Goal: Information Seeking & Learning: Learn about a topic

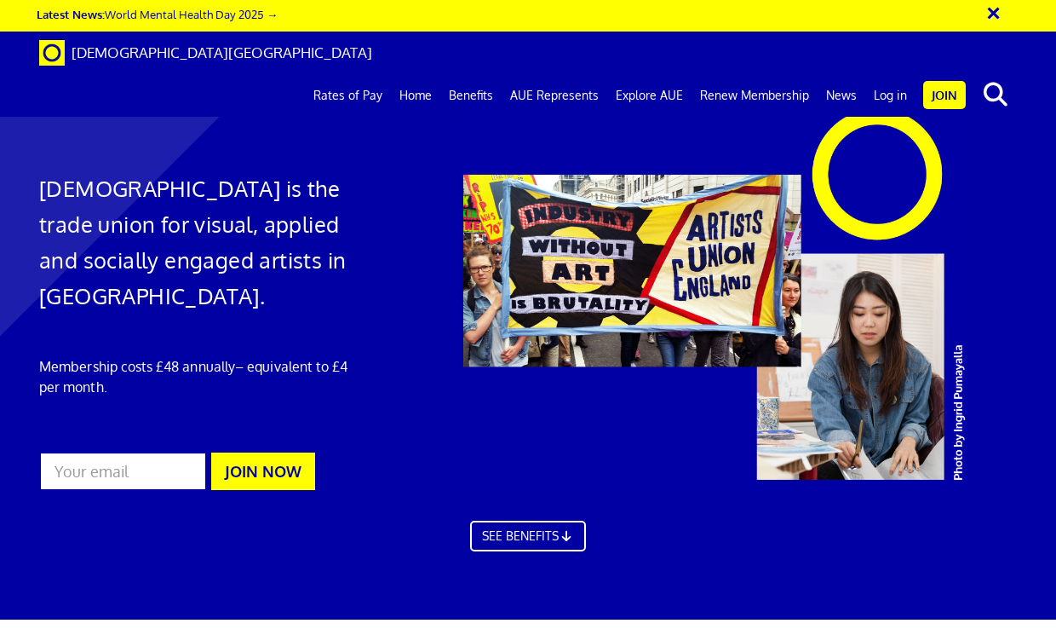
scroll to position [0, 3]
click at [482, 74] on link "Benefits" at bounding box center [470, 95] width 61 height 43
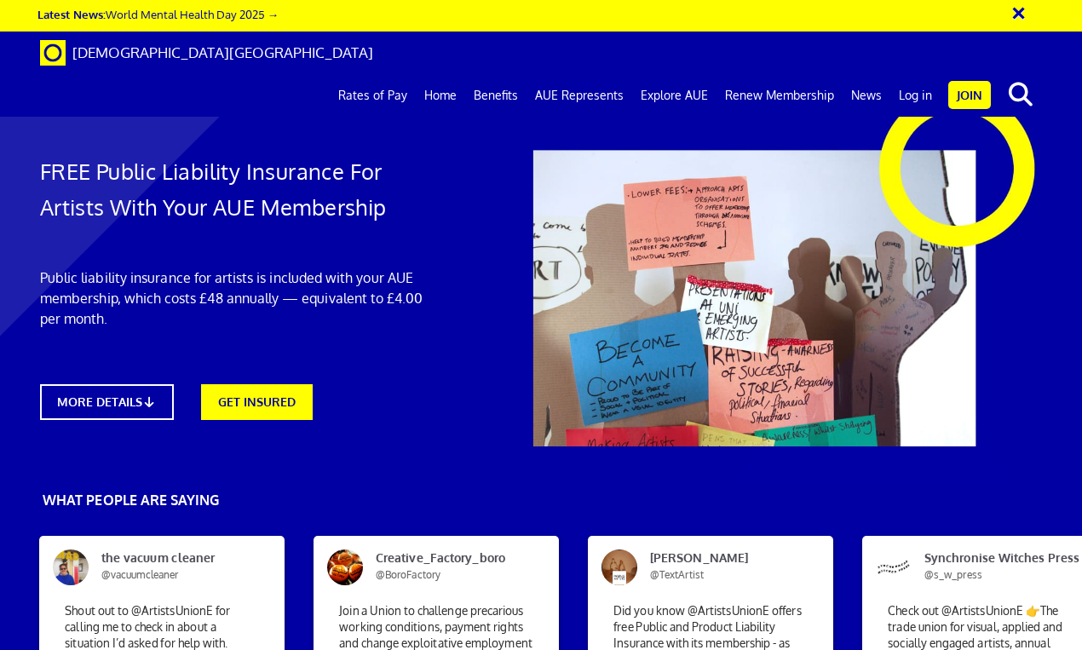
scroll to position [58, 0]
click at [135, 384] on link "MORE DETAILS" at bounding box center [107, 402] width 135 height 36
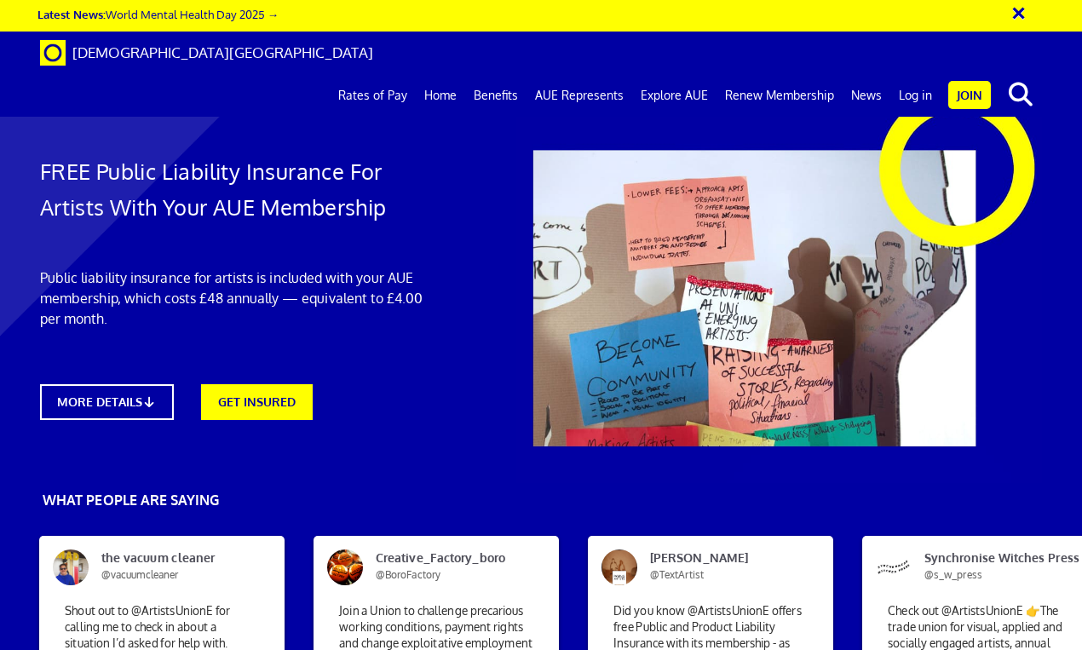
click at [921, 74] on link "Log in" at bounding box center [915, 95] width 50 height 43
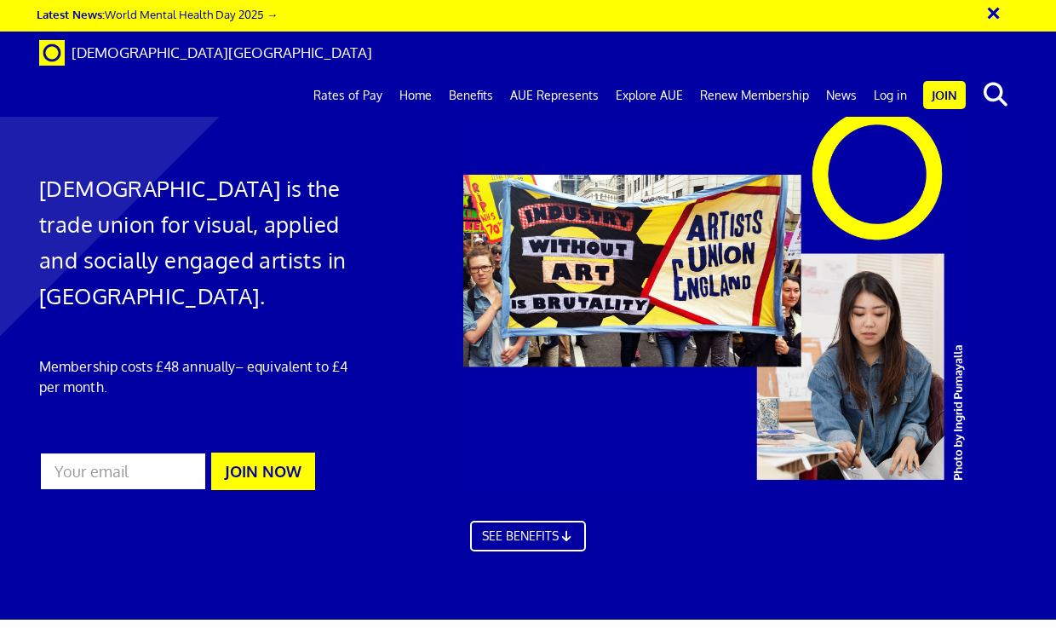
scroll to position [0, 3]
click at [892, 74] on link "Log in" at bounding box center [890, 95] width 50 height 43
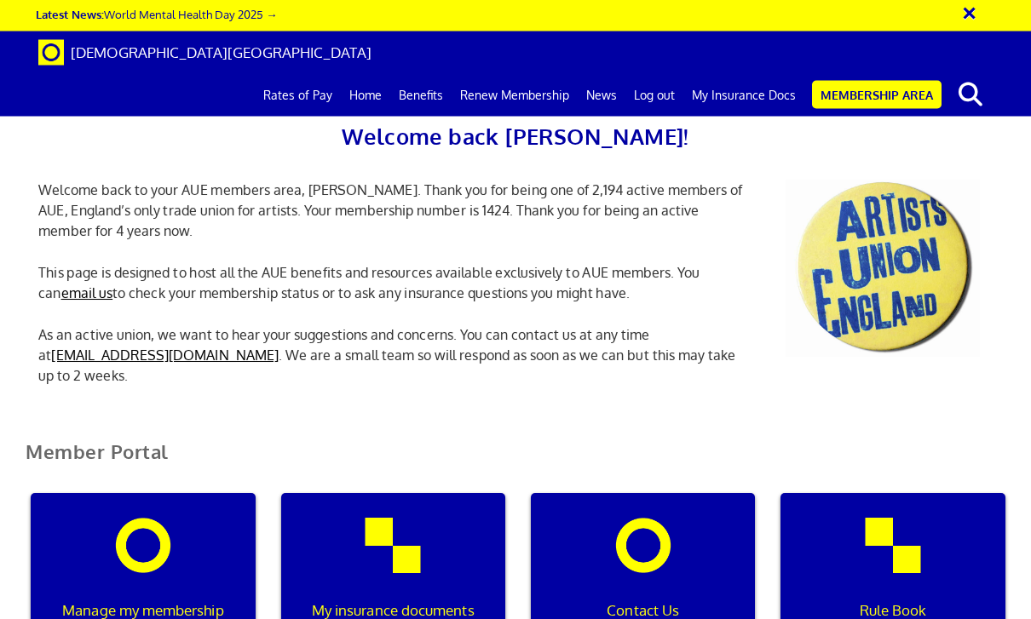
scroll to position [312, 0]
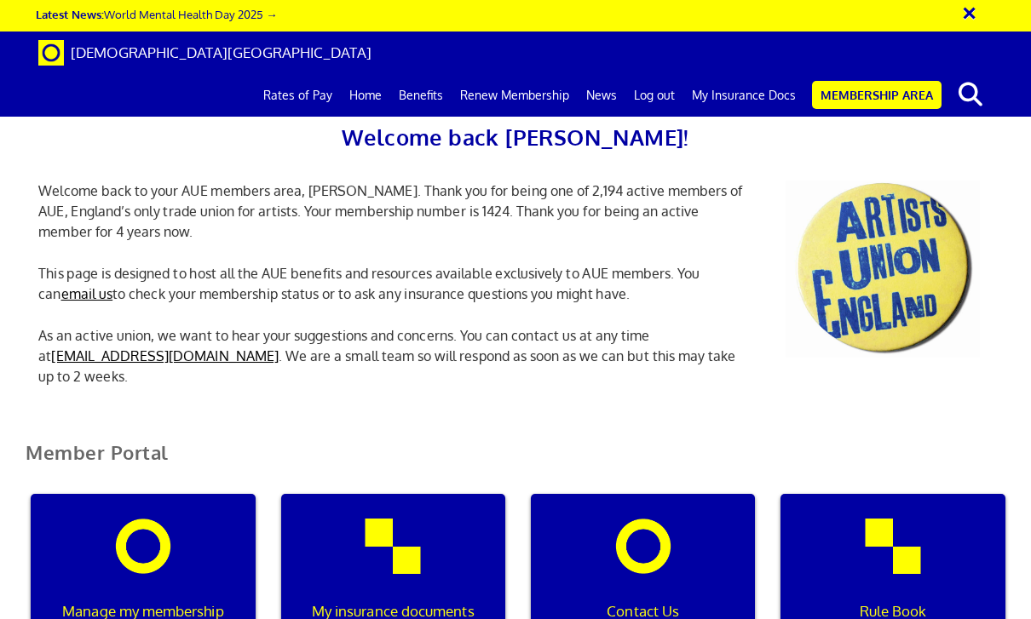
click at [410, 601] on p "My insurance documents" at bounding box center [393, 612] width 202 height 22
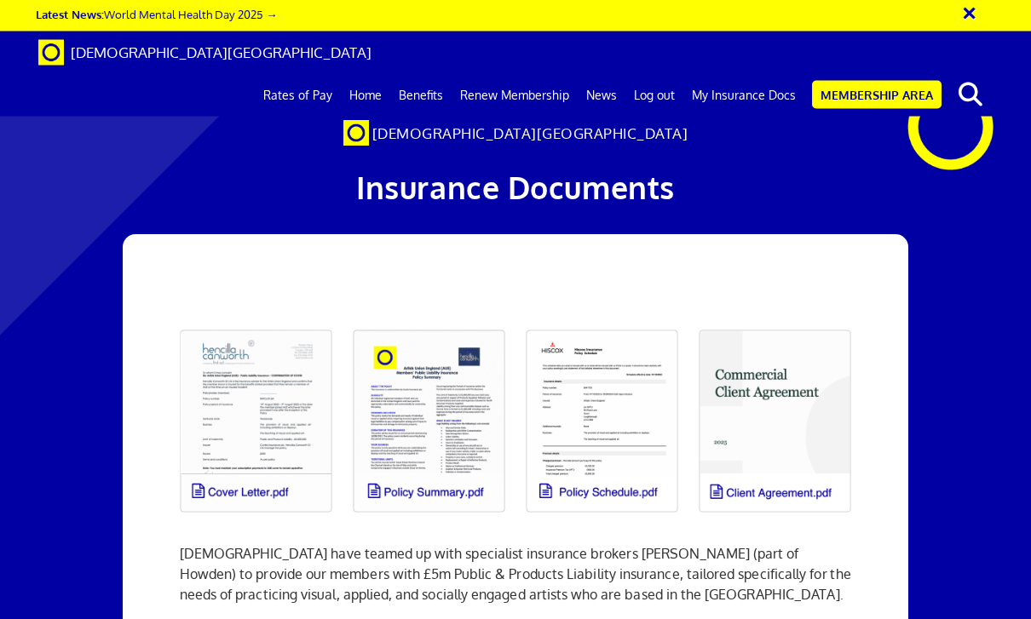
scroll to position [66, 0]
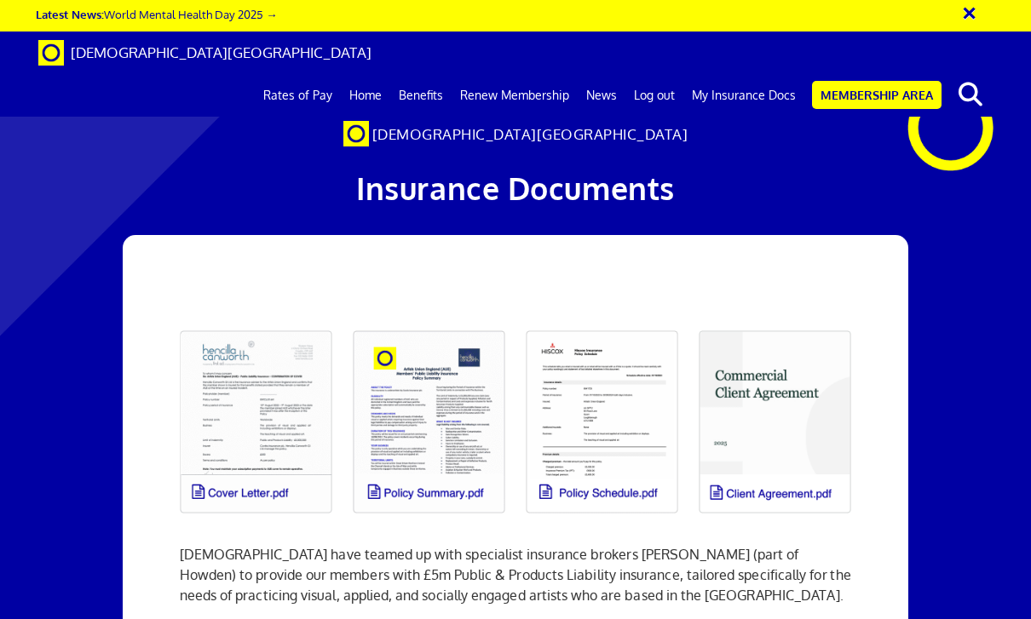
click at [279, 385] on link at bounding box center [256, 422] width 173 height 204
click at [444, 320] on link at bounding box center [428, 422] width 173 height 204
click at [426, 74] on link "Benefits" at bounding box center [420, 95] width 61 height 43
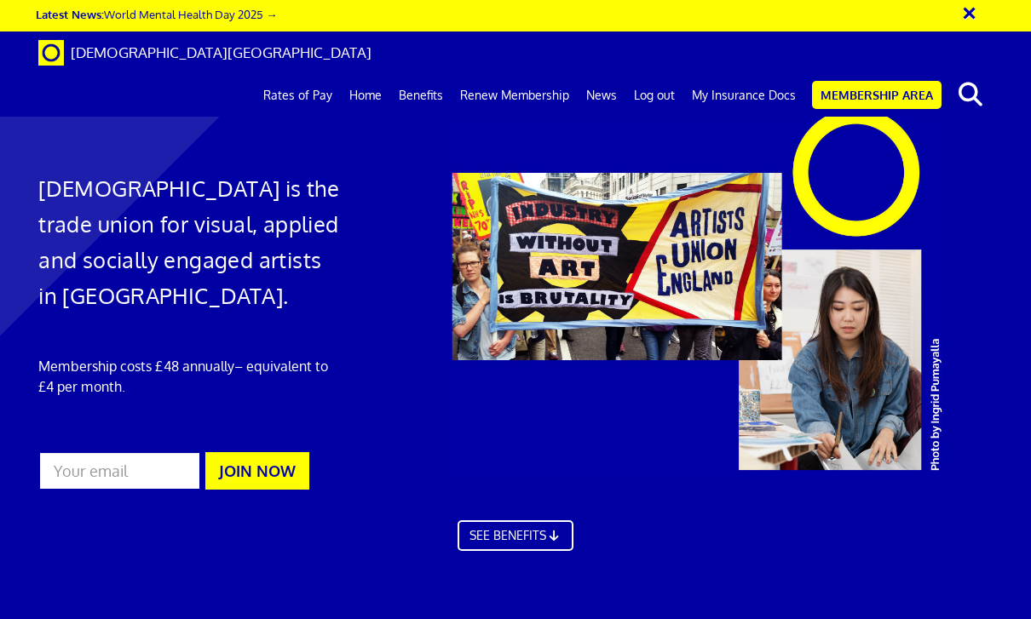
scroll to position [0, 2]
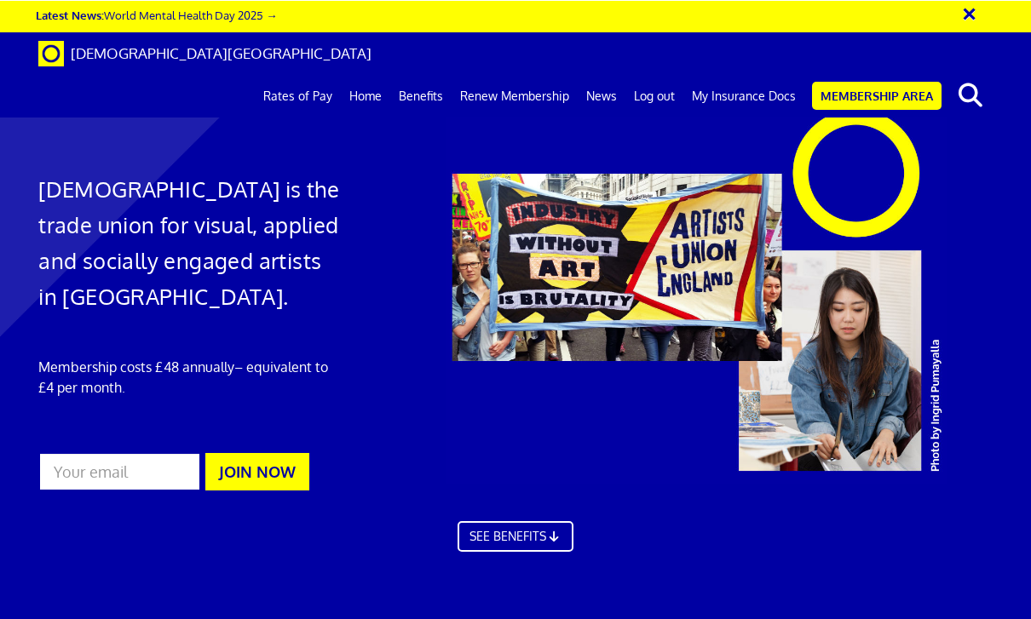
click at [870, 81] on link "Membership Area" at bounding box center [876, 95] width 129 height 28
click at [867, 81] on link "Membership Area" at bounding box center [876, 95] width 129 height 28
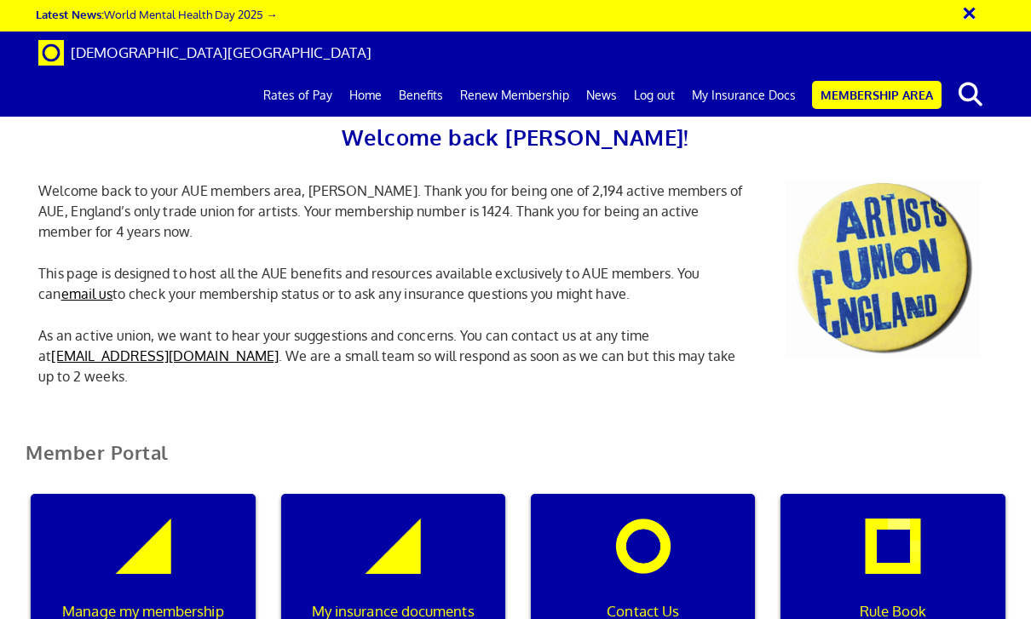
scroll to position [448, 0]
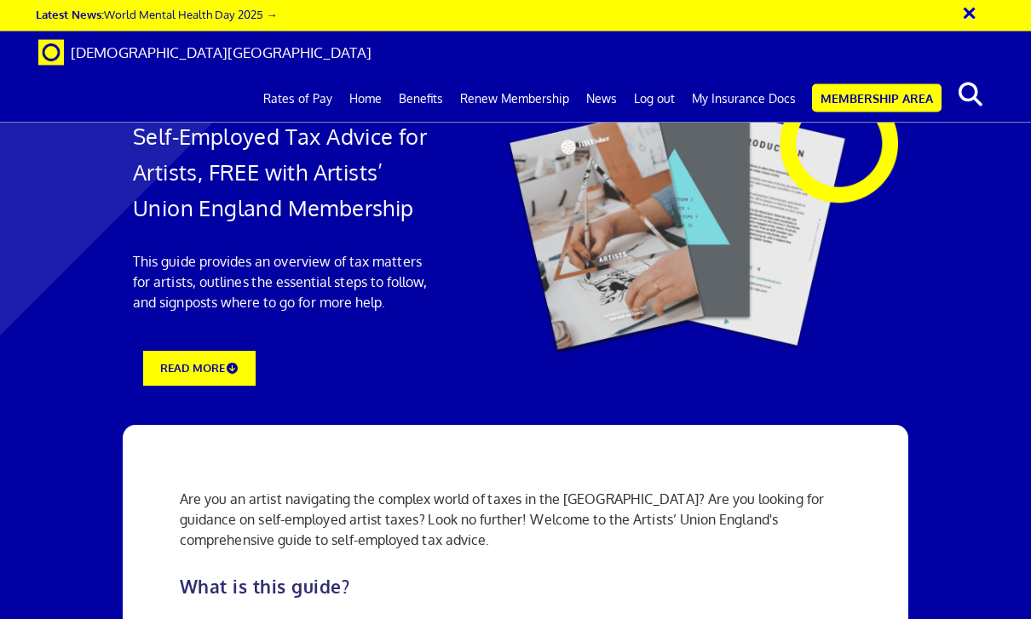
scroll to position [1903, 0]
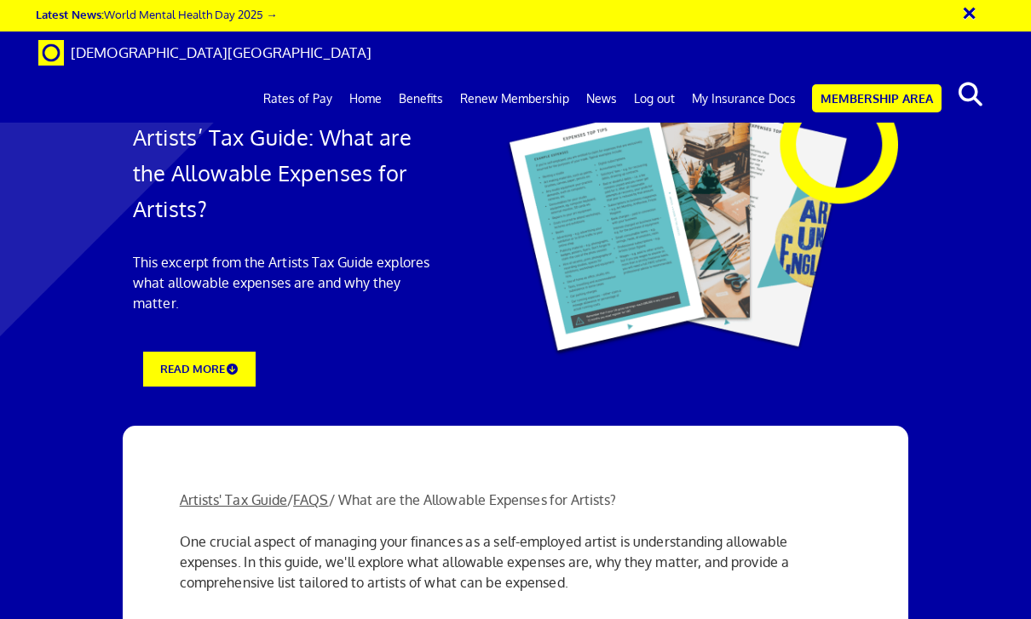
click at [319, 78] on link "Rates of Pay" at bounding box center [298, 99] width 86 height 43
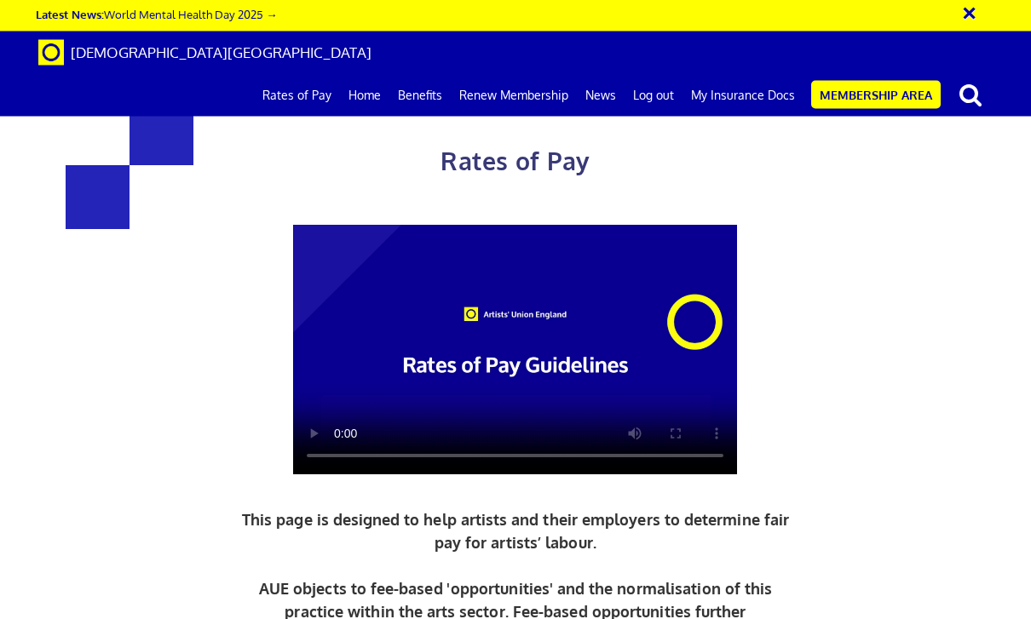
scroll to position [1980, 0]
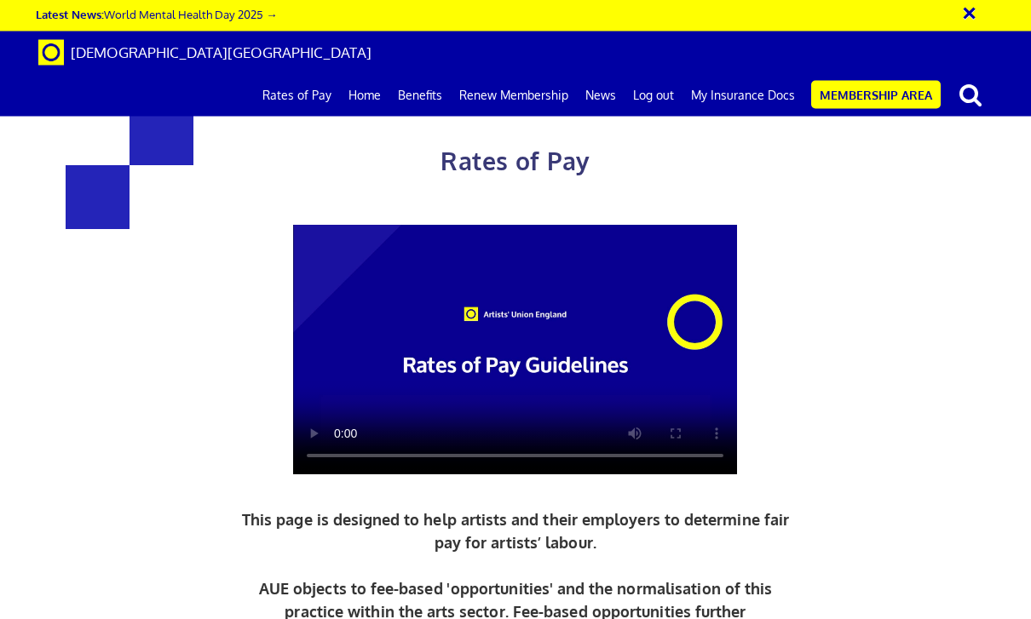
scroll to position [2051, 0]
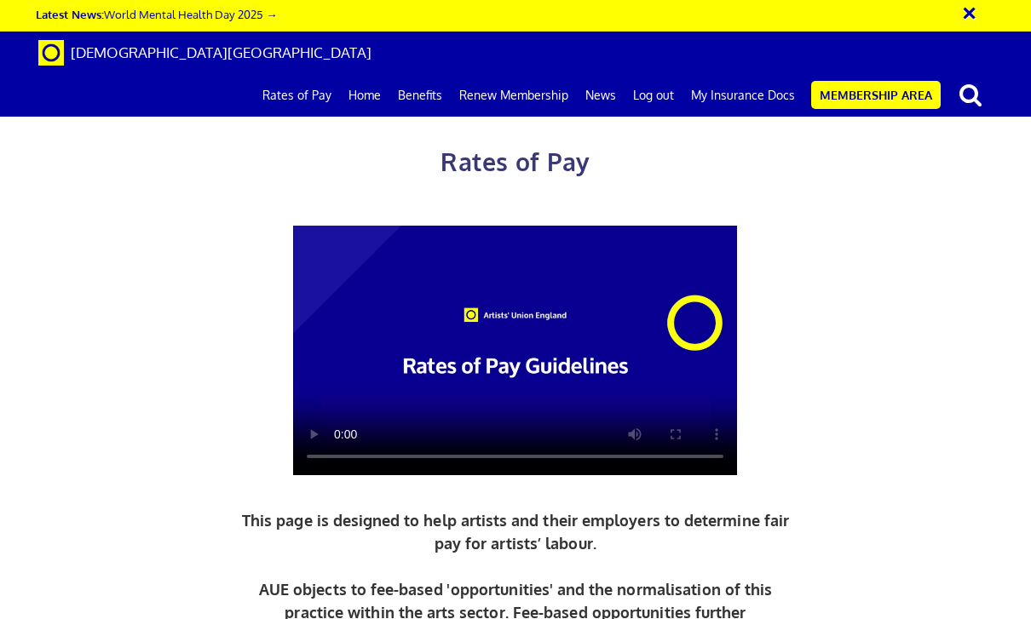
scroll to position [0, 273]
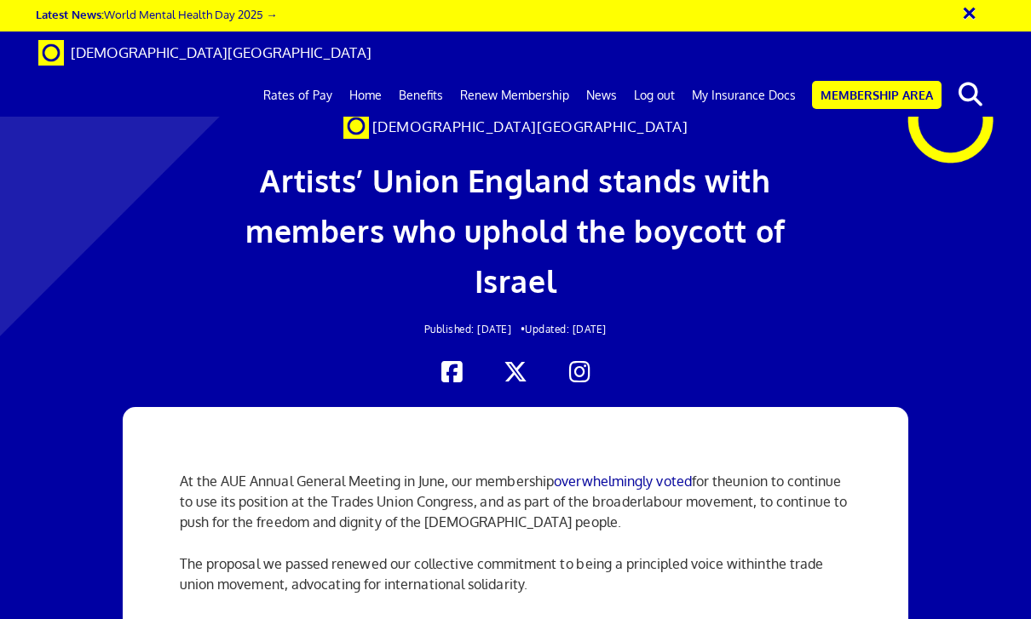
scroll to position [843, 0]
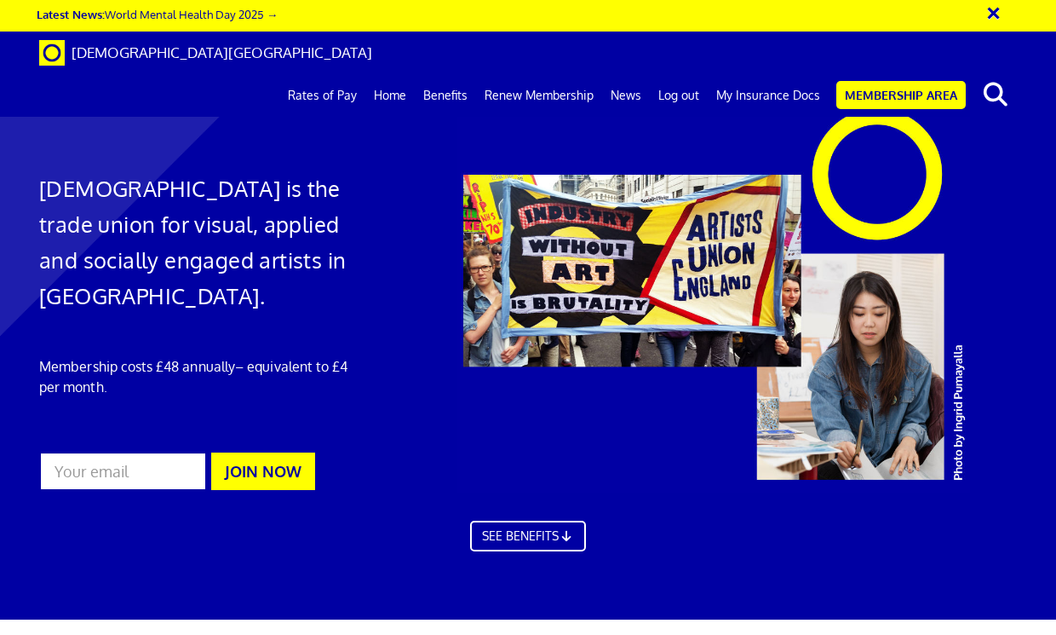
scroll to position [0, 3]
click at [690, 74] on link "Log out" at bounding box center [679, 95] width 58 height 43
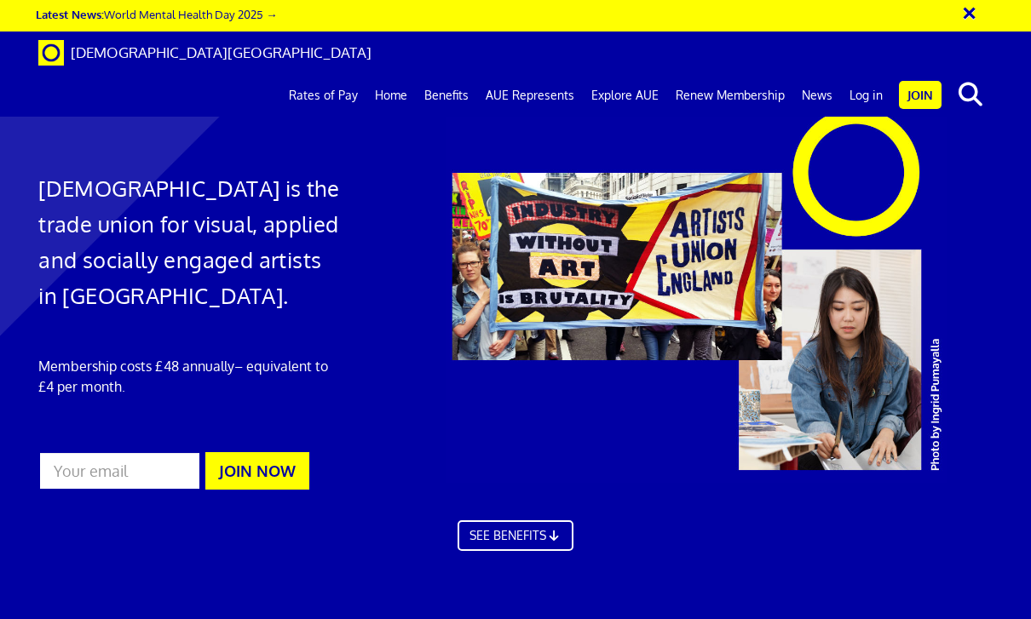
scroll to position [0, 2]
click at [873, 74] on link "Log in" at bounding box center [866, 95] width 50 height 43
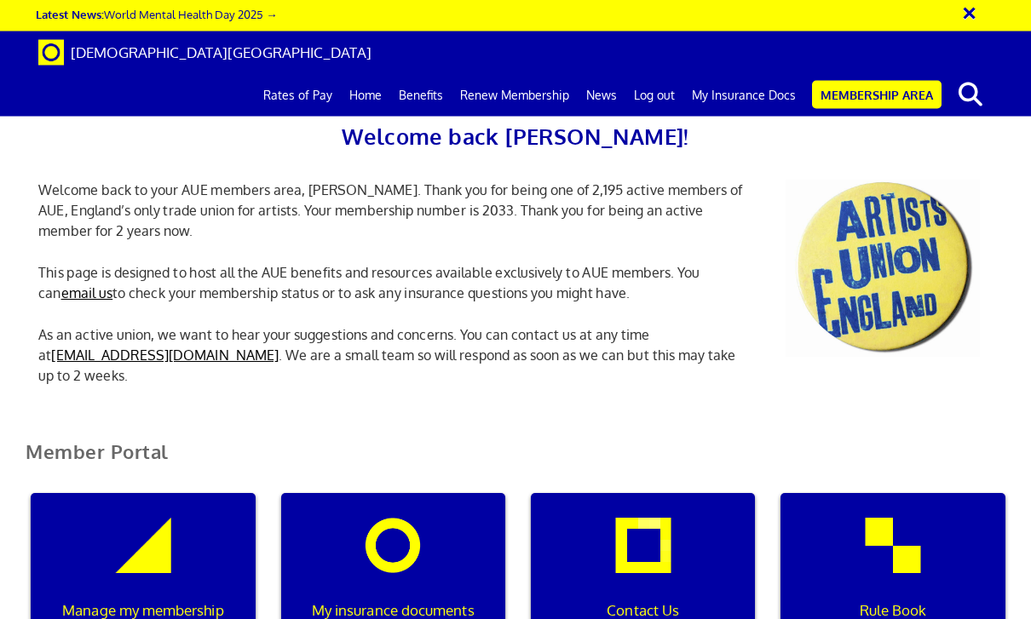
scroll to position [508, 0]
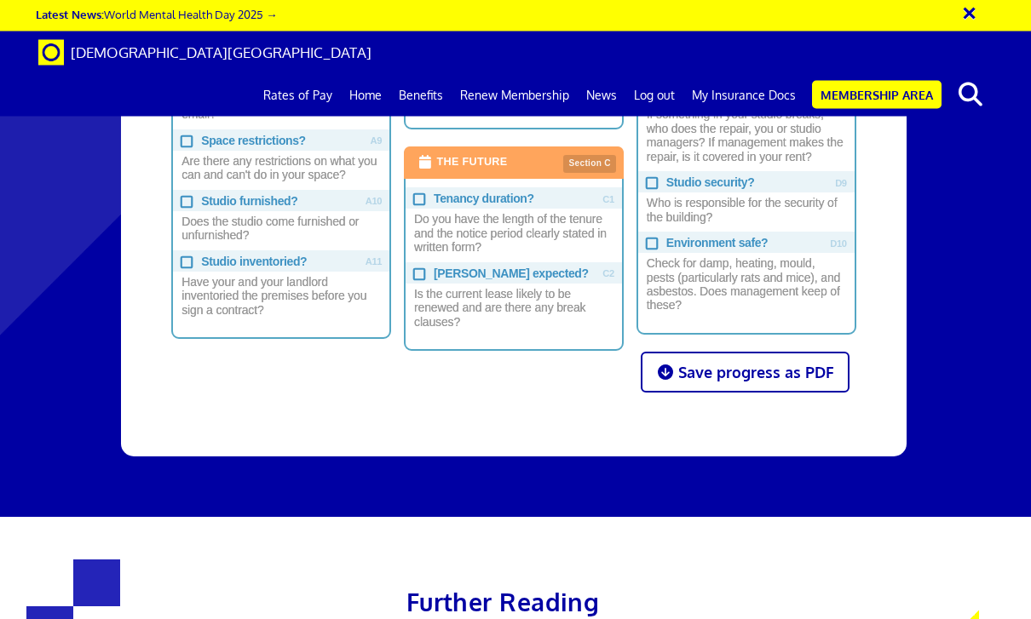
scroll to position [1472, 0]
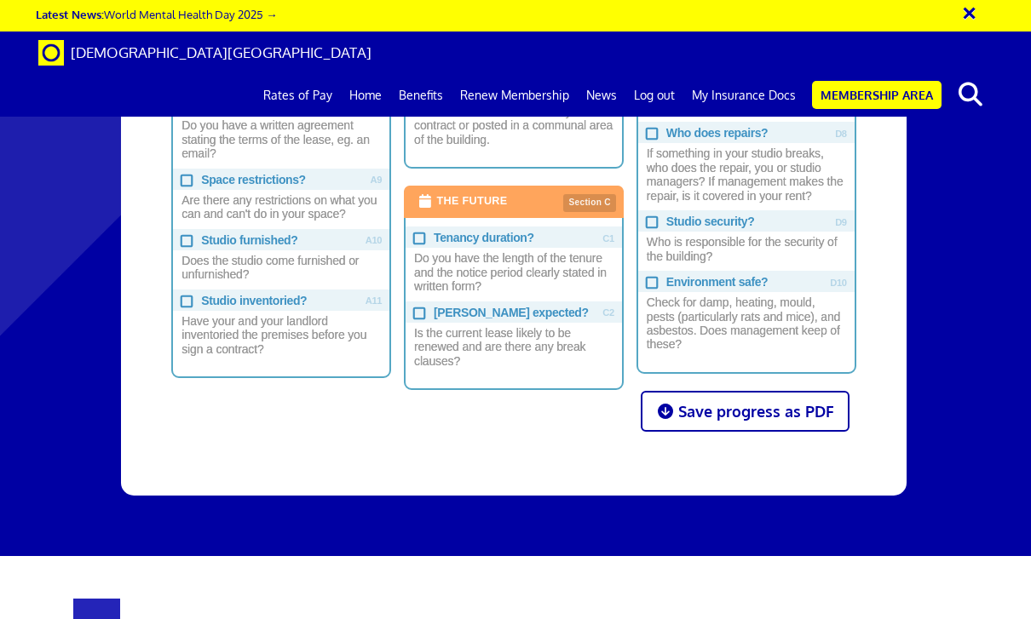
click at [656, 216] on input "Studio security? Who is responsible for the security of the building?" at bounding box center [651, 221] width 10 height 10
checkbox input "true"
click at [652, 276] on input "Environment safe? Check for damp, heating, mould, pests (particularly rats and …" at bounding box center [651, 281] width 10 height 10
checkbox input "true"
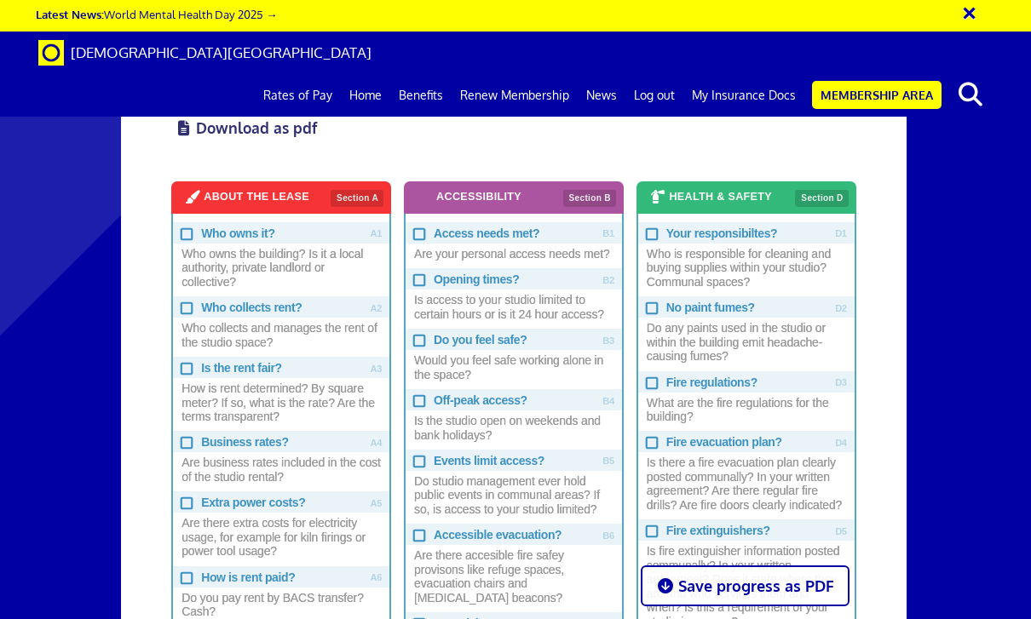
scroll to position [853, 0]
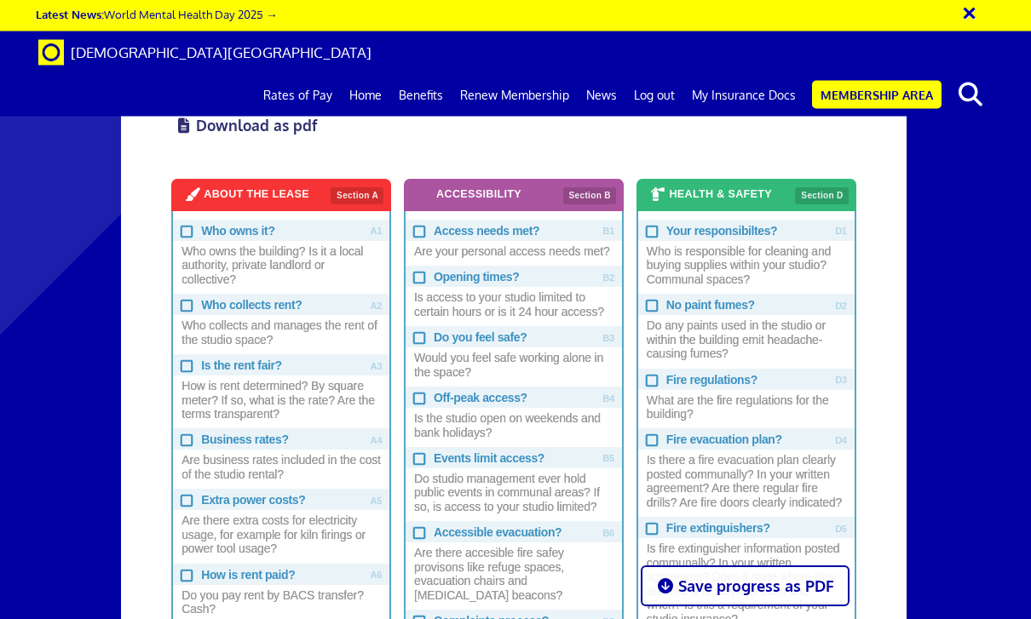
click at [413, 279] on input "Opening times? Is access to your studio limited to certain hours or is it 24 ho…" at bounding box center [418, 277] width 10 height 10
checkbox input "true"
click at [419, 229] on input "Access needs met? Are your personal access needs met?" at bounding box center [418, 230] width 10 height 10
checkbox input "true"
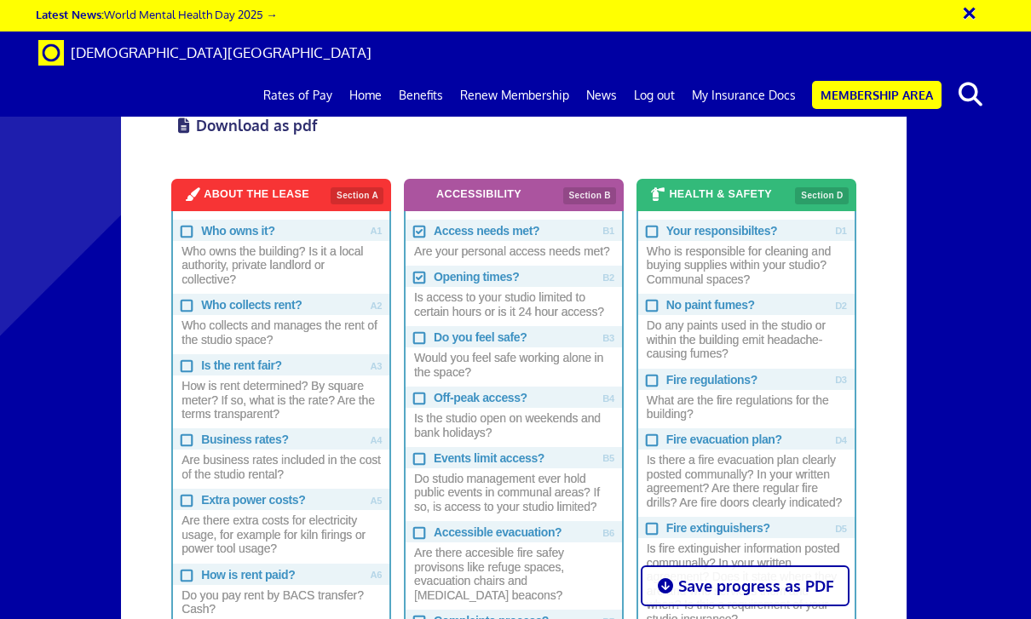
click at [419, 332] on input "Do you feel safe? Would you feel safe working alone in the space?" at bounding box center [418, 336] width 10 height 10
checkbox input "true"
click at [414, 392] on input "Off-peak access? Is the studio open on weekends and bank holidays?" at bounding box center [418, 397] width 10 height 10
checkbox input "true"
click at [417, 452] on input "Events limit access? Do studio management ever hold public events in communal a…" at bounding box center [418, 457] width 10 height 10
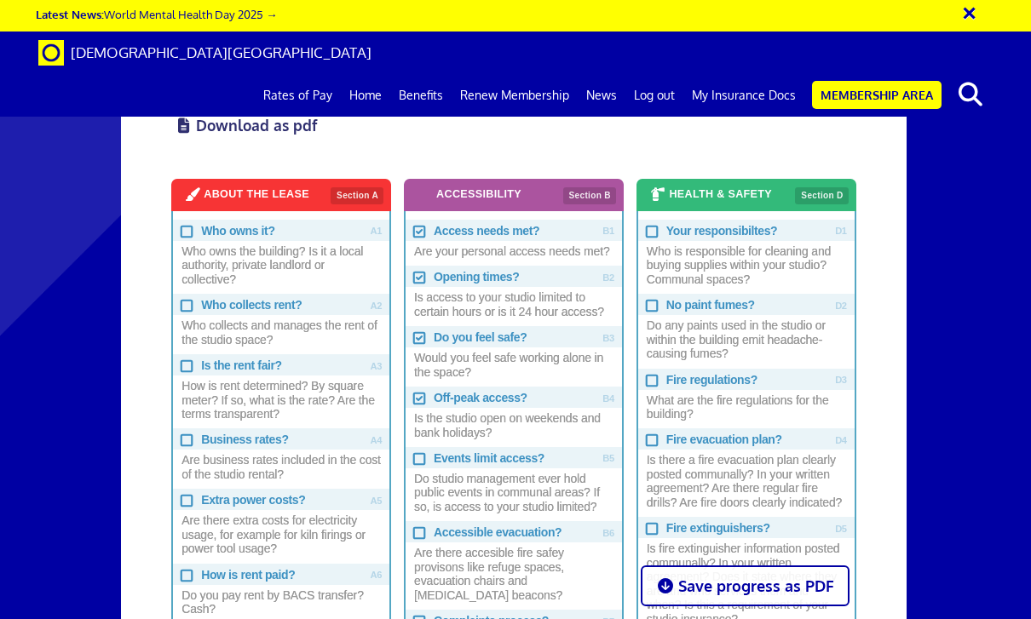
checkbox input "true"
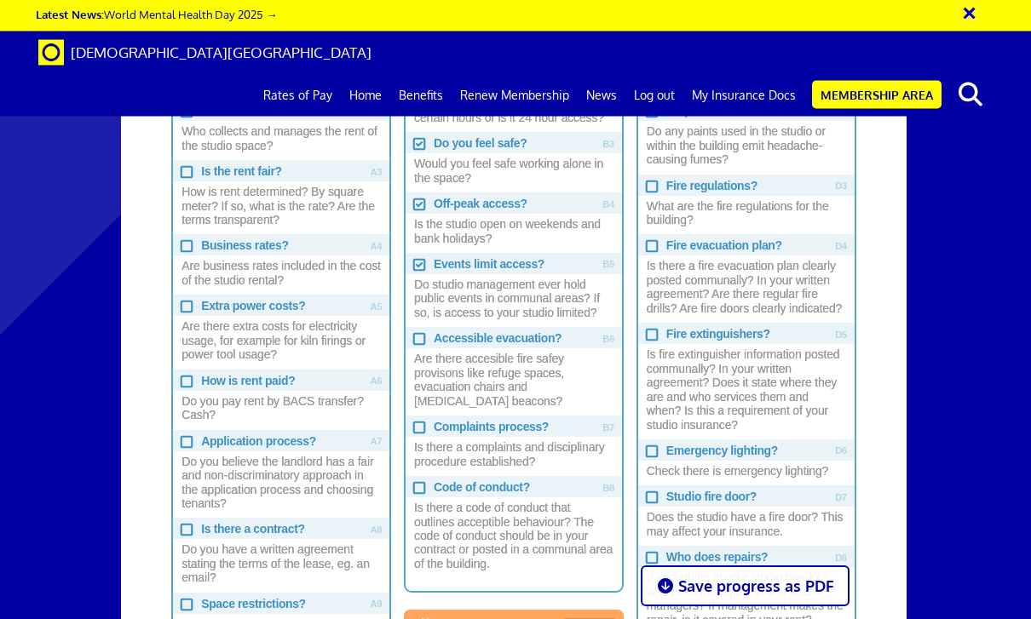
scroll to position [1048, 0]
click at [422, 332] on input "Accessible evacuation? Are there accesible fire safey provisons like refuge spa…" at bounding box center [418, 337] width 10 height 10
checkbox input "true"
click at [421, 421] on input "Complaints process? Is there a complaints and disciplinary procedure establishe…" at bounding box center [418, 426] width 10 height 10
checkbox input "true"
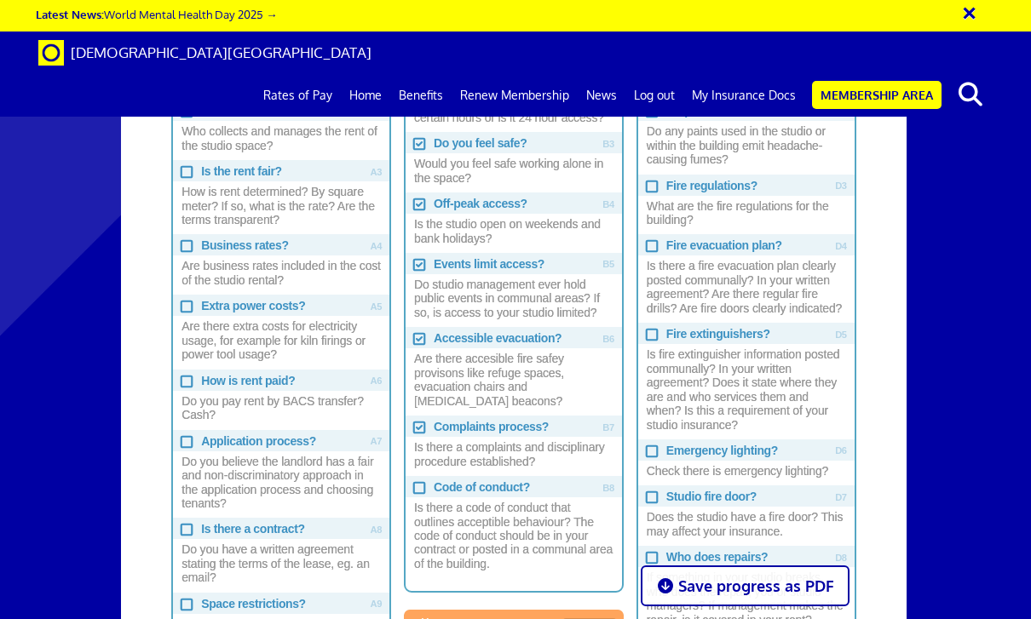
click at [418, 481] on input "Code of conduct? Is there a code of conduct that outlines acceptible behaviour?…" at bounding box center [418, 486] width 10 height 10
checkbox input "true"
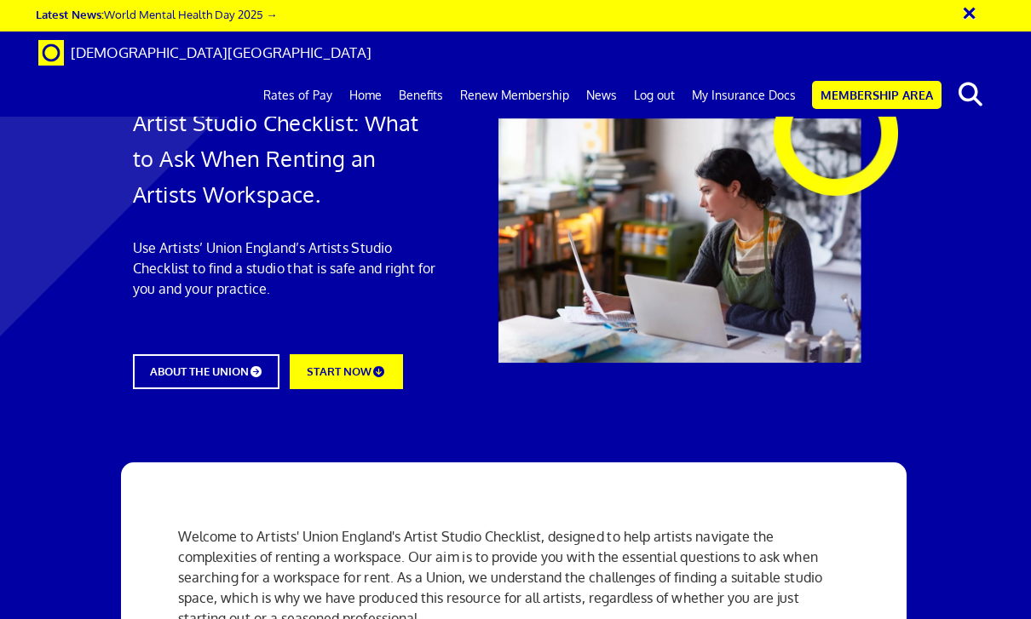
scroll to position [0, 0]
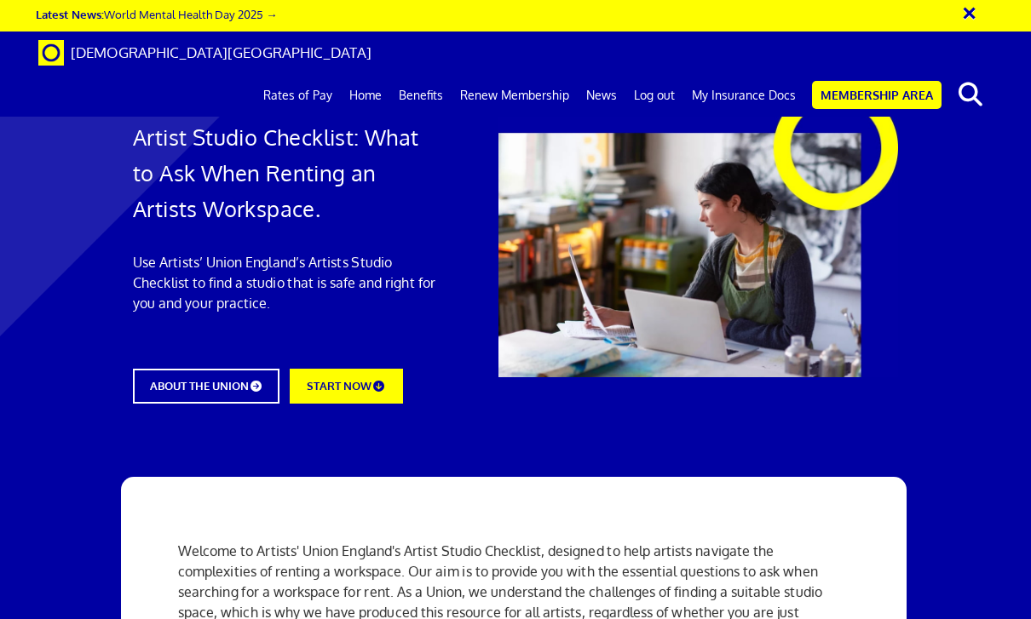
click at [412, 445] on div at bounding box center [515, 244] width 1031 height 455
click at [358, 448] on div at bounding box center [515, 244] width 1031 height 455
click at [381, 374] on link "START NOW" at bounding box center [346, 386] width 112 height 35
click at [434, 74] on link "Benefits" at bounding box center [420, 95] width 61 height 43
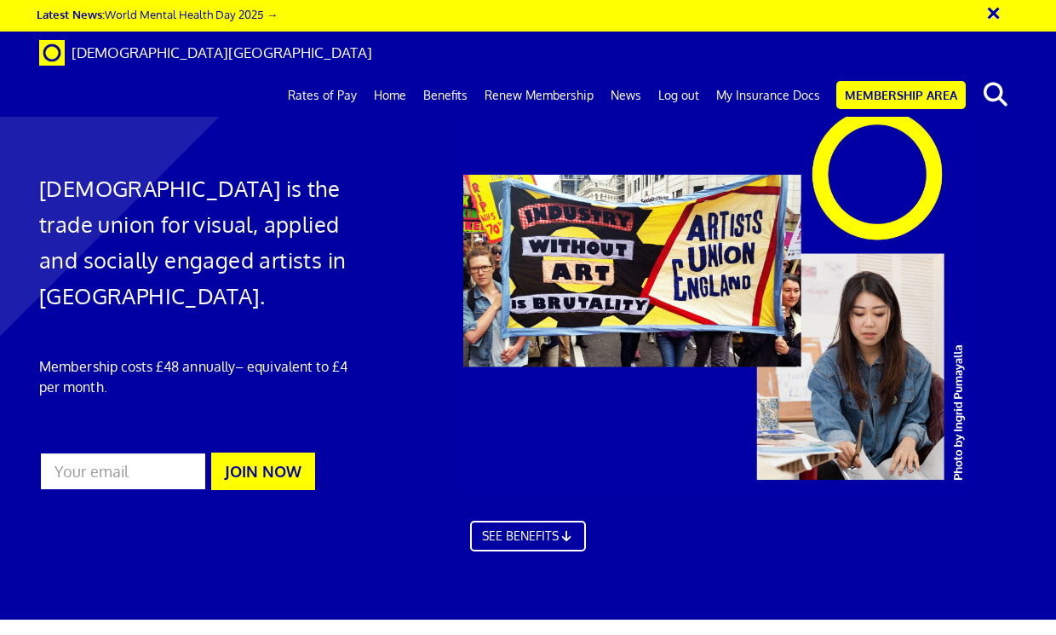
scroll to position [0, 3]
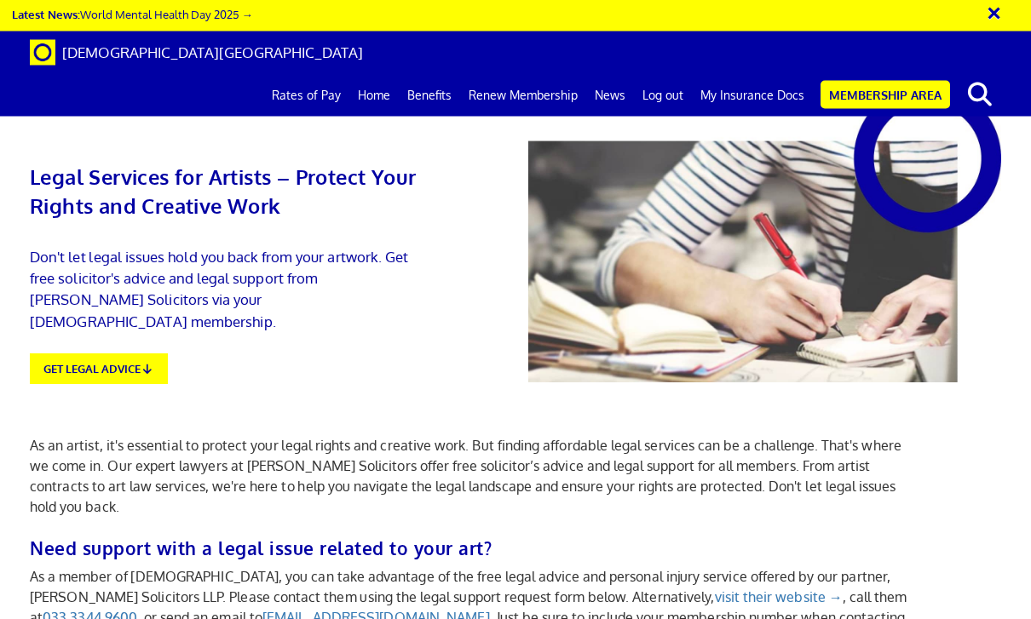
scroll to position [382, 0]
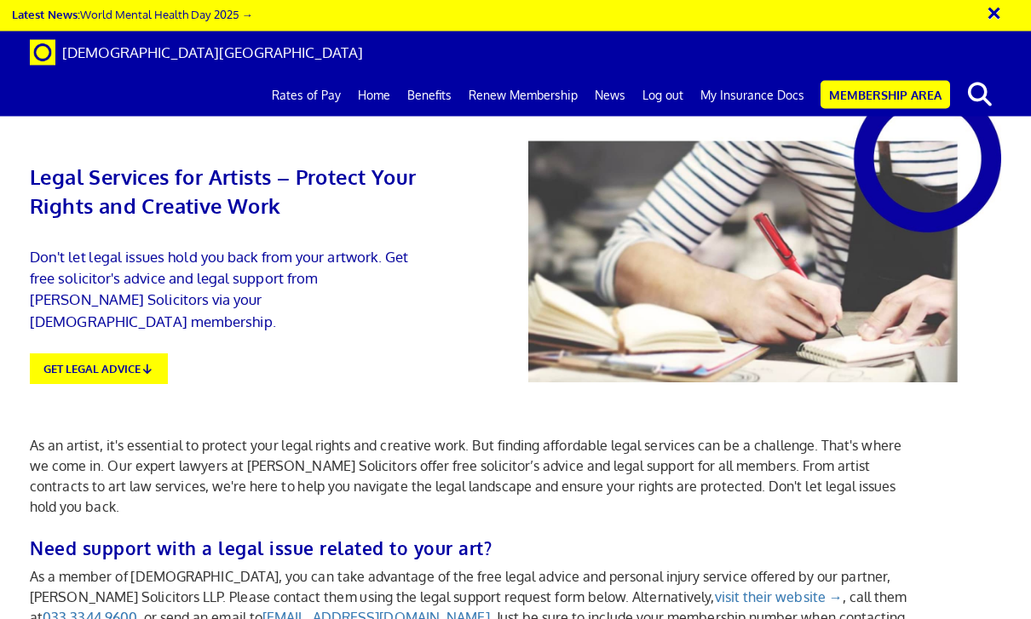
scroll to position [1797, 0]
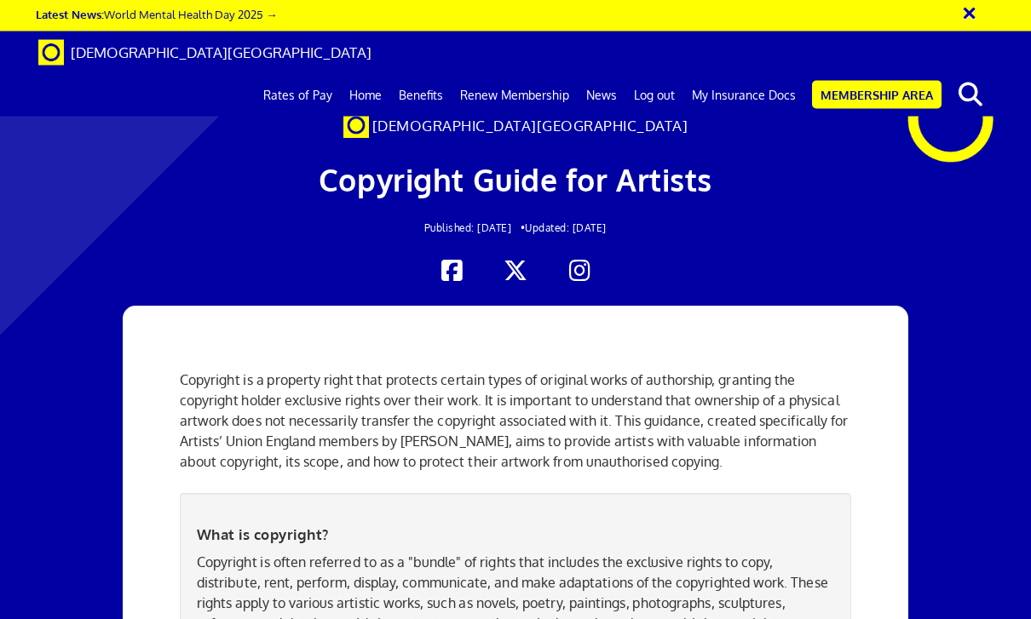
scroll to position [662, 0]
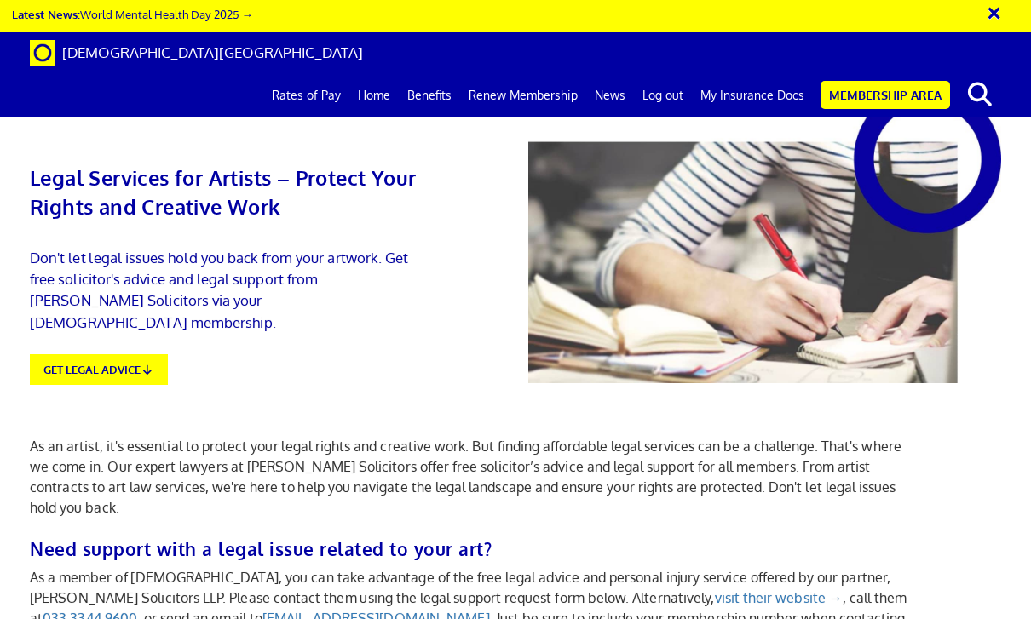
scroll to position [0, 1195]
